Goal: Feedback & Contribution: Leave review/rating

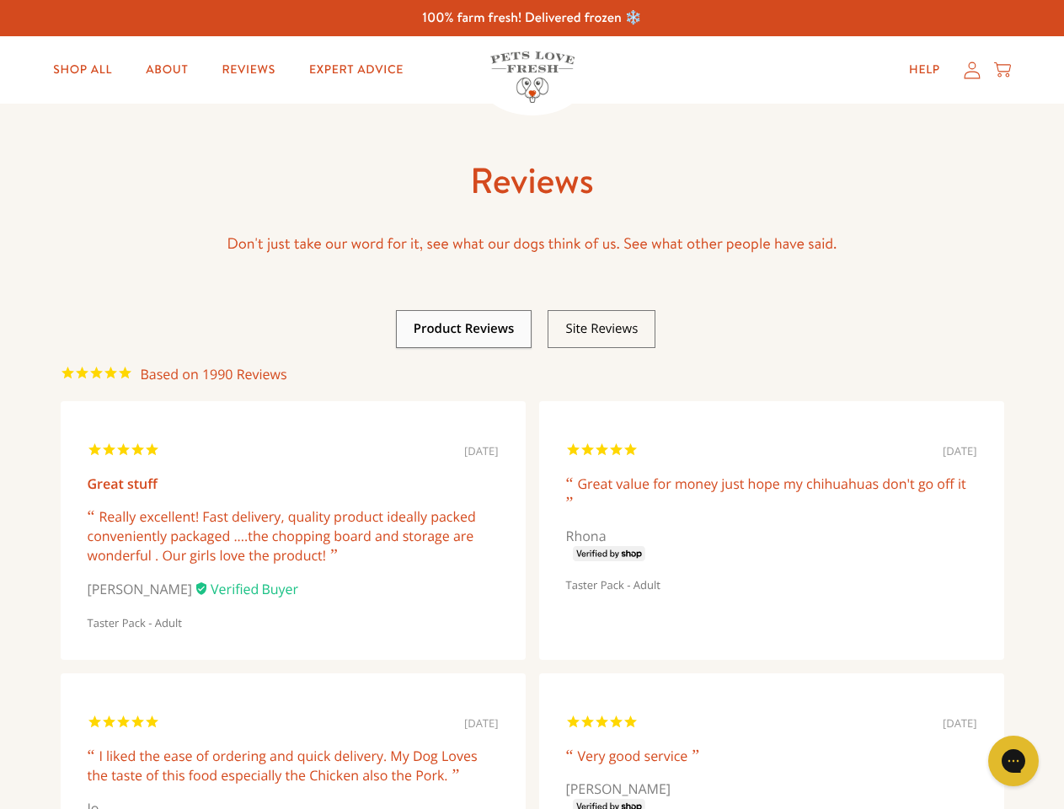
click at [464, 329] on link at bounding box center [464, 328] width 101 height 17
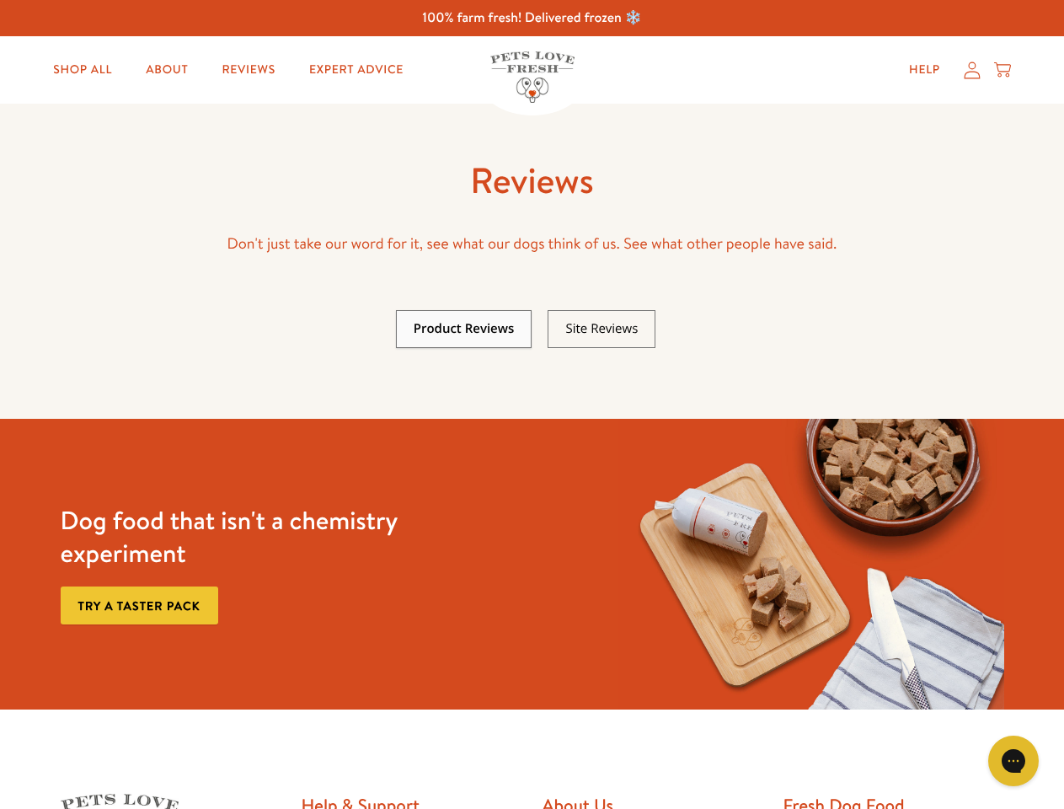
click at [602, 329] on link at bounding box center [601, 328] width 72 height 17
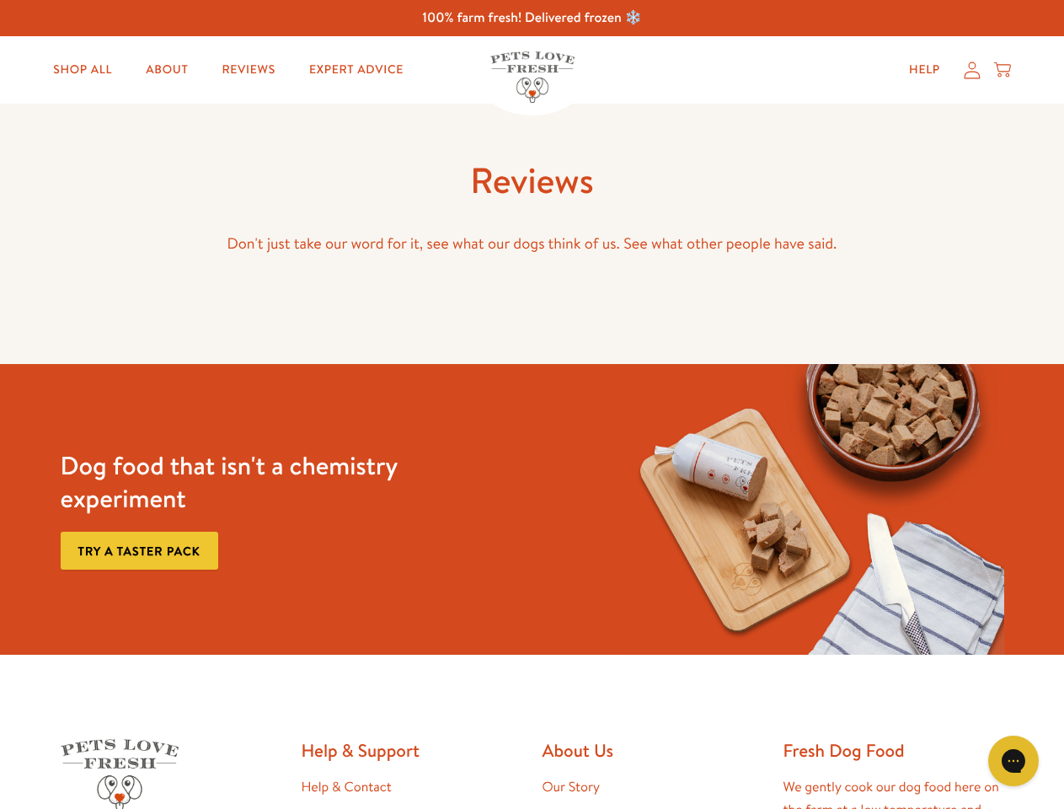
click at [1014, 761] on icon "Open gorgias live chat" at bounding box center [1013, 760] width 16 height 16
